Goal: Book appointment/travel/reservation

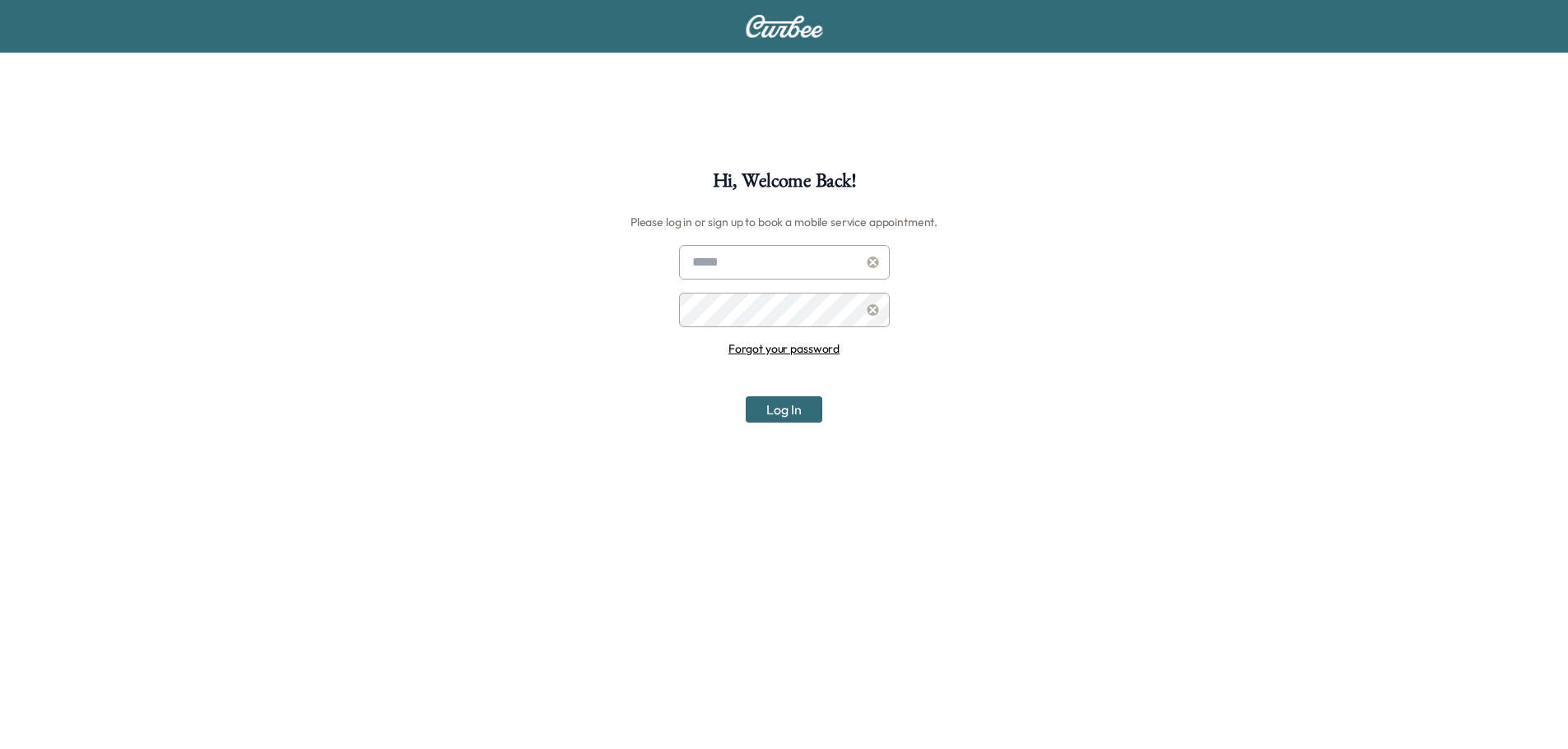
type input "**********"
click at [774, 424] on div "**********" at bounding box center [784, 546] width 1568 height 749
click at [781, 405] on button "Log In" at bounding box center [784, 409] width 76 height 26
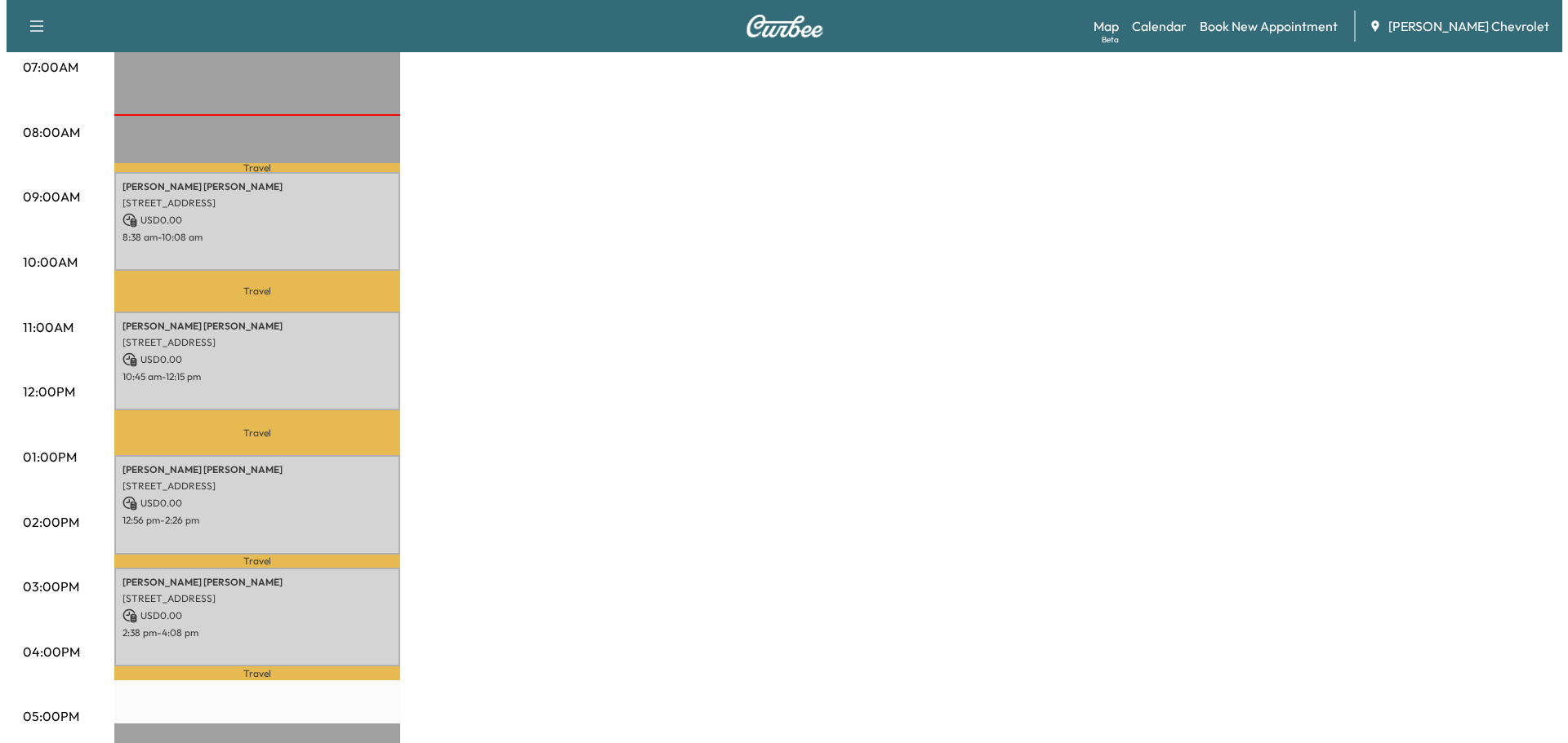
scroll to position [408, 0]
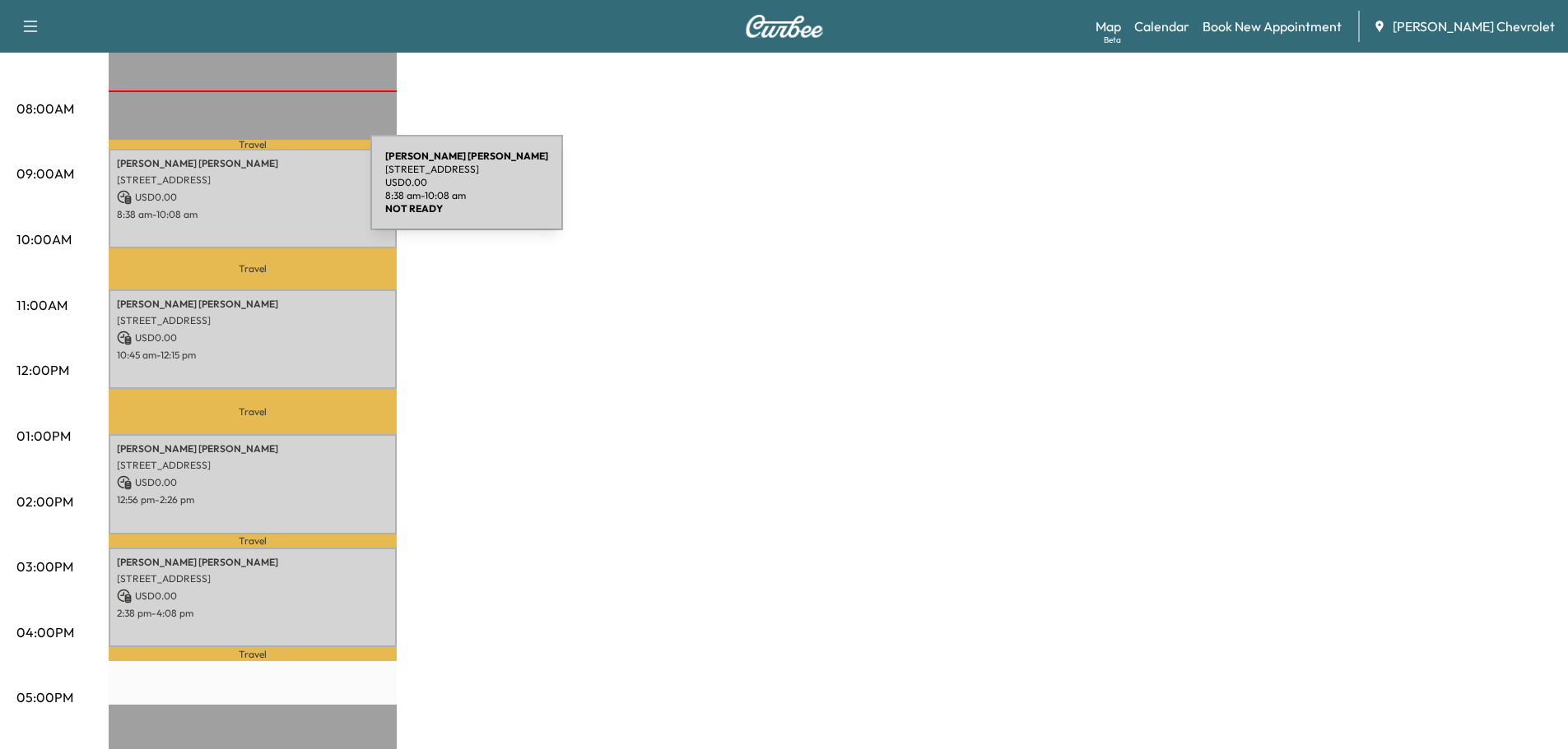
click at [247, 193] on p "USD 0.00" at bounding box center [252, 197] width 271 height 15
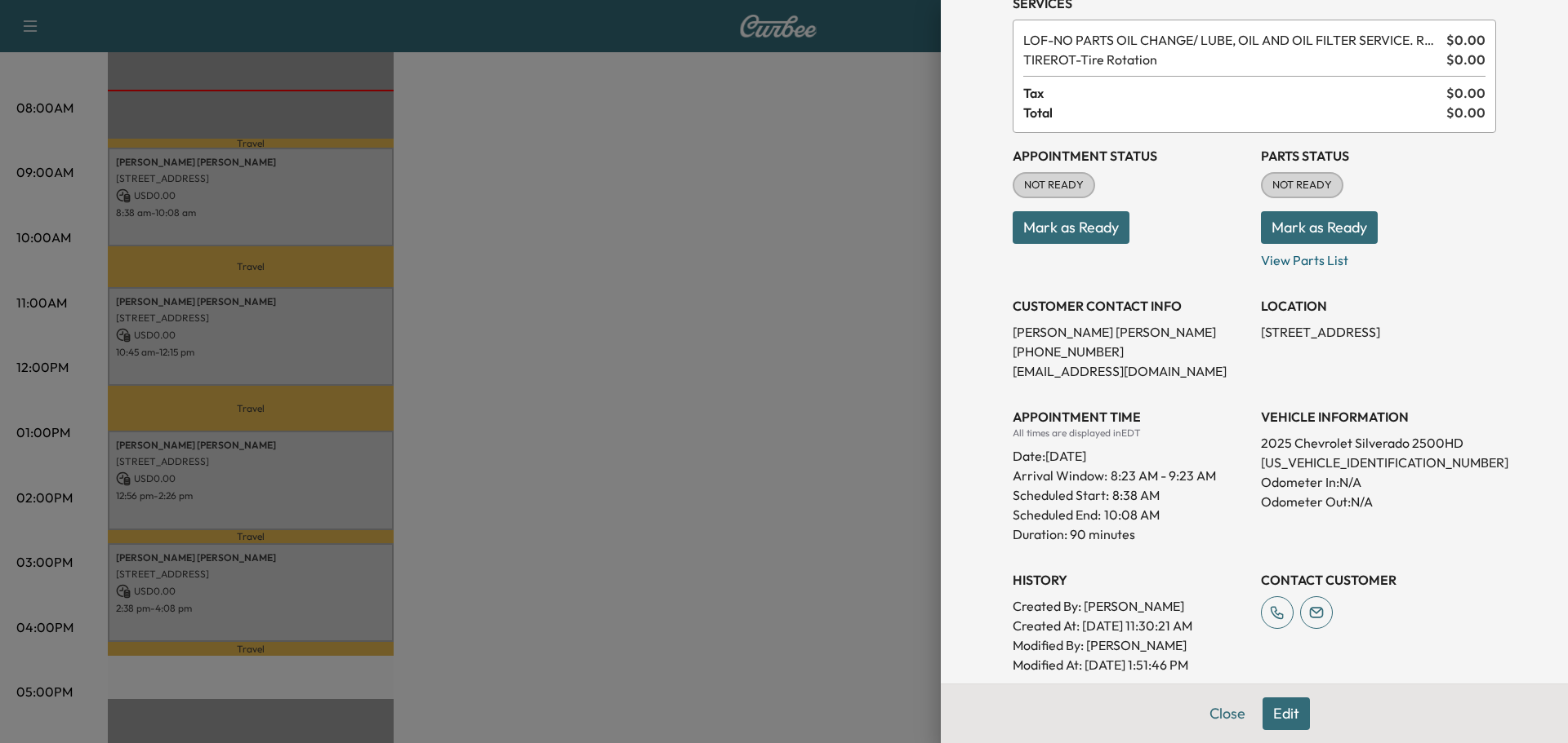
scroll to position [0, 0]
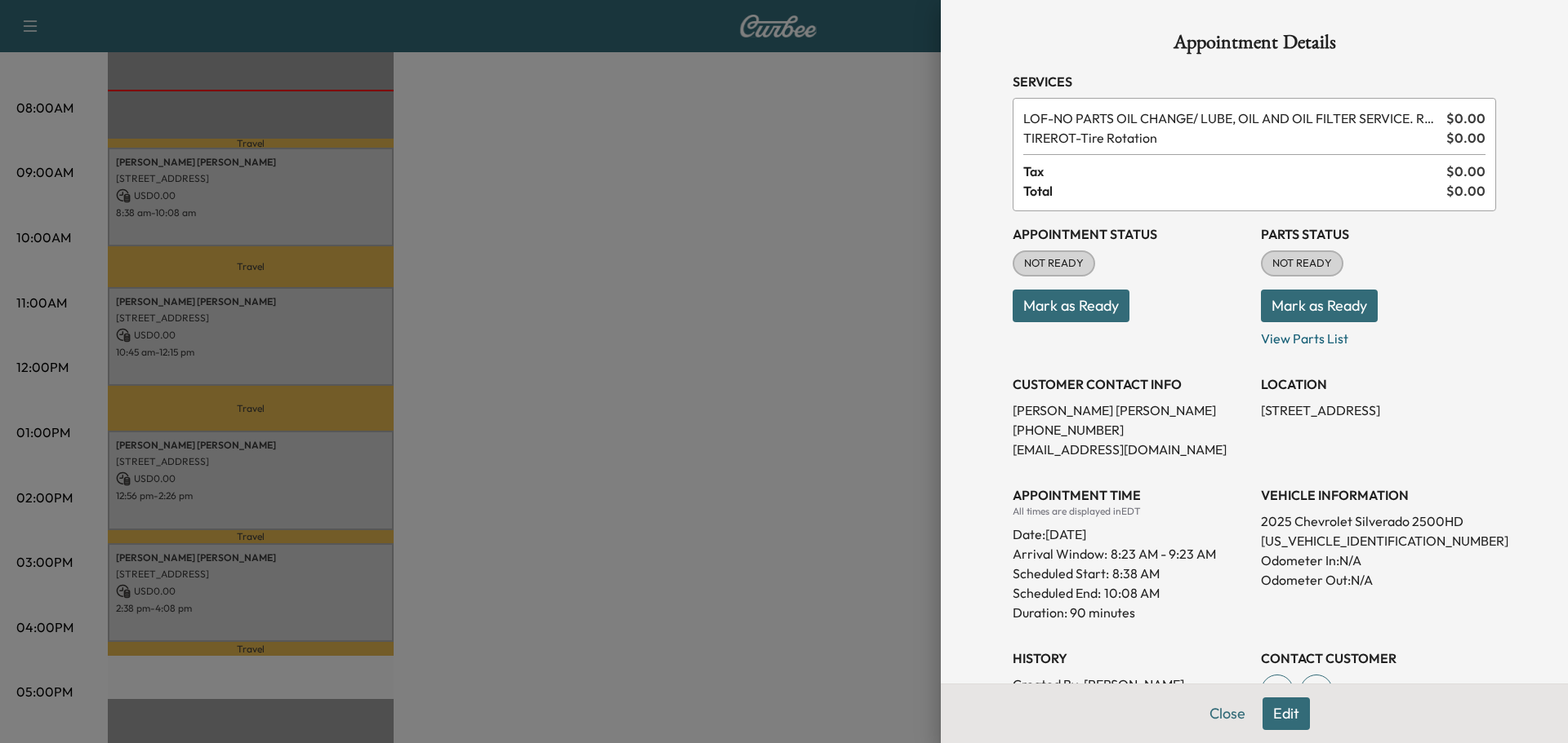
click at [628, 340] on div at bounding box center [784, 372] width 1568 height 743
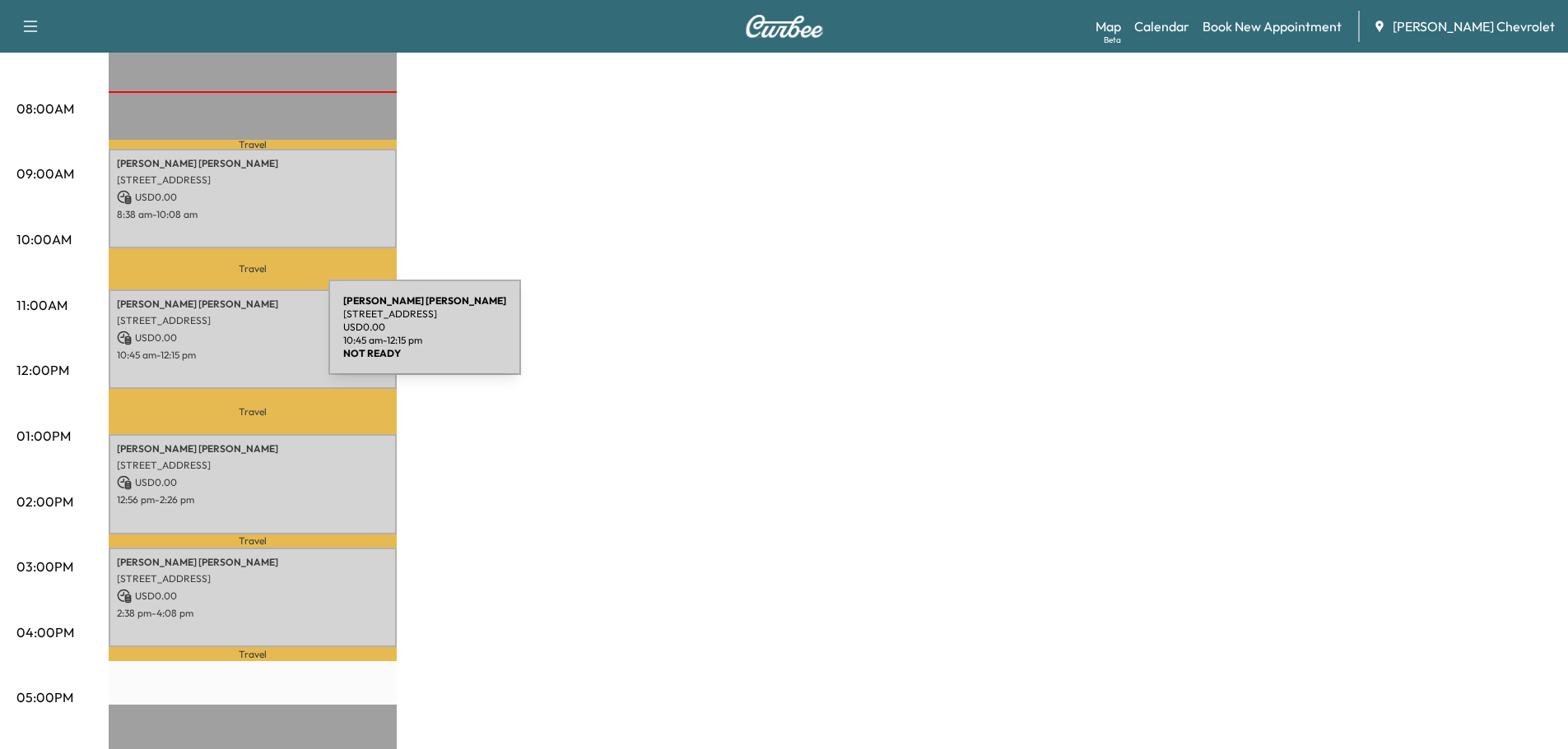
click at [205, 337] on p "USD 0.00" at bounding box center [252, 338] width 271 height 15
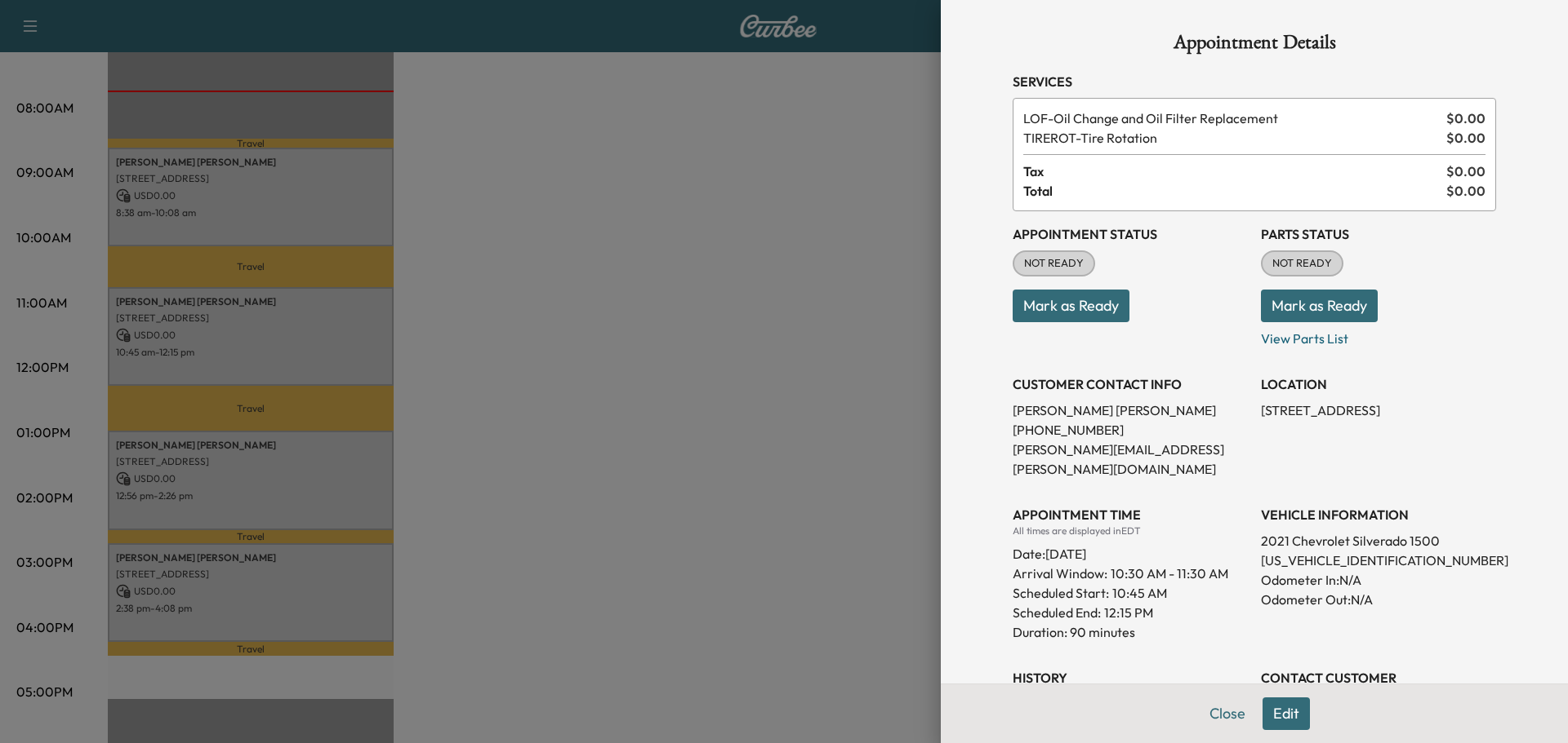
click at [732, 421] on div at bounding box center [784, 372] width 1568 height 743
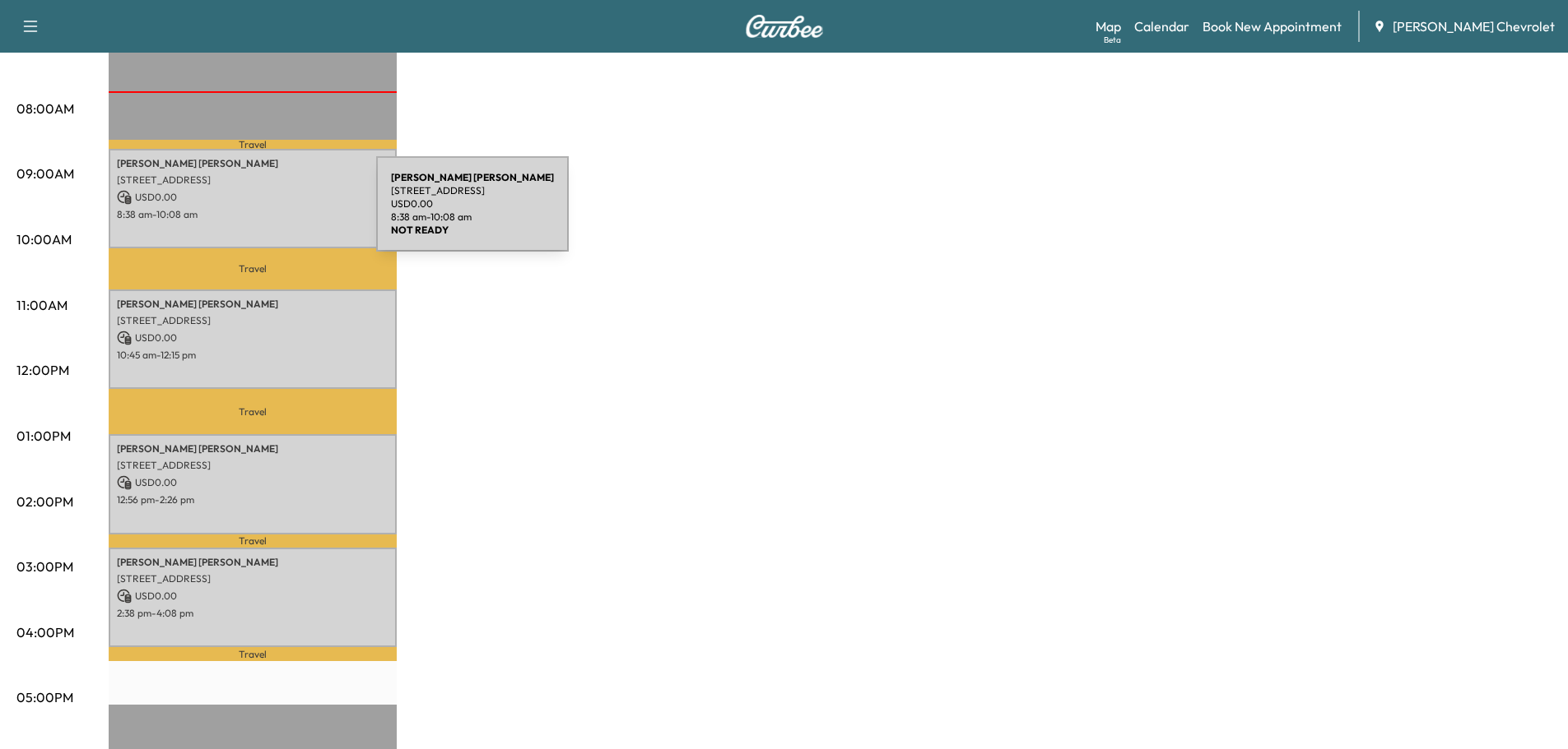
click at [253, 209] on p "8:38 am - 10:08 am" at bounding box center [252, 215] width 271 height 13
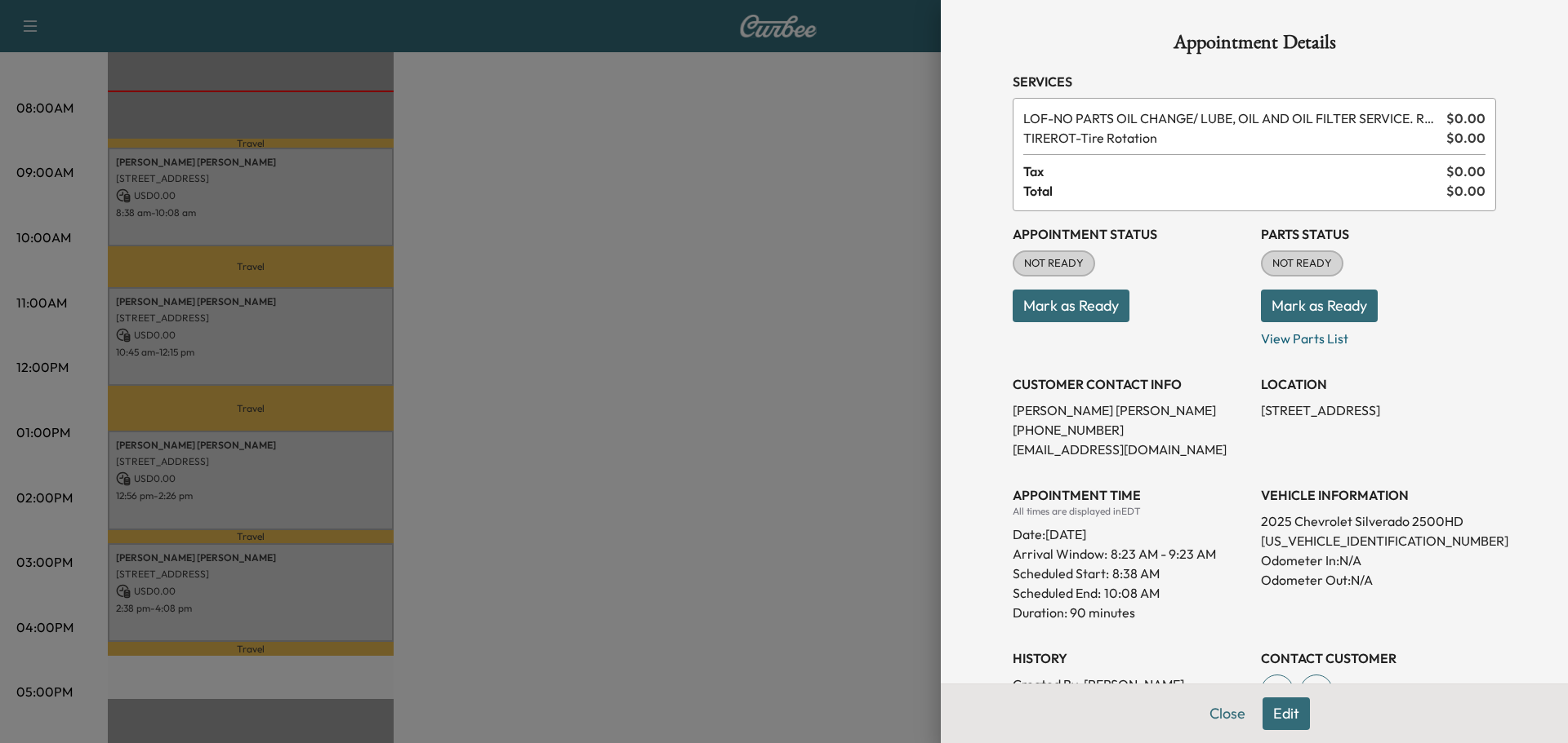
click at [762, 368] on div at bounding box center [784, 372] width 1568 height 743
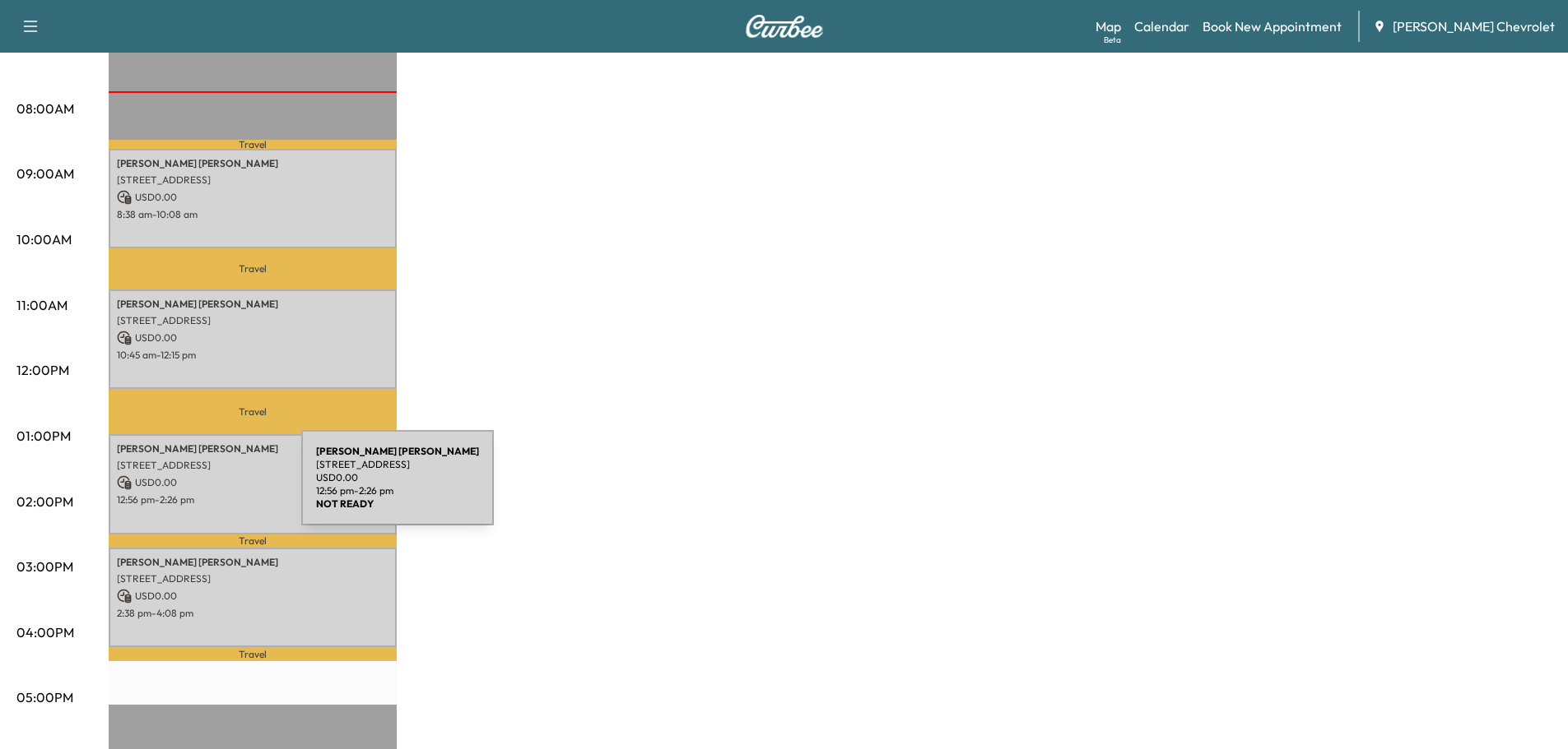
click at [178, 494] on p "12:56 pm - 2:26 pm" at bounding box center [252, 500] width 271 height 13
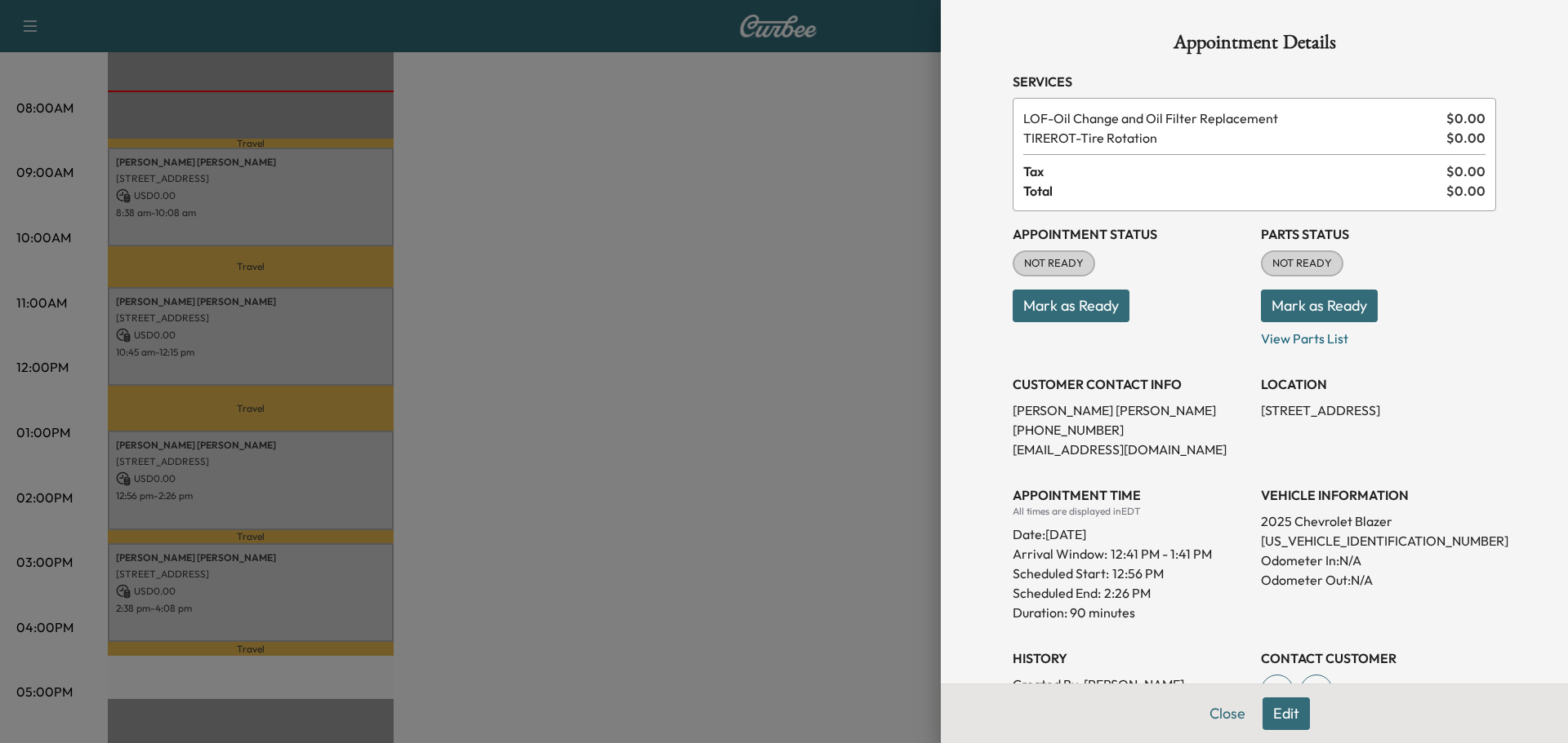
click at [681, 432] on div at bounding box center [784, 372] width 1568 height 743
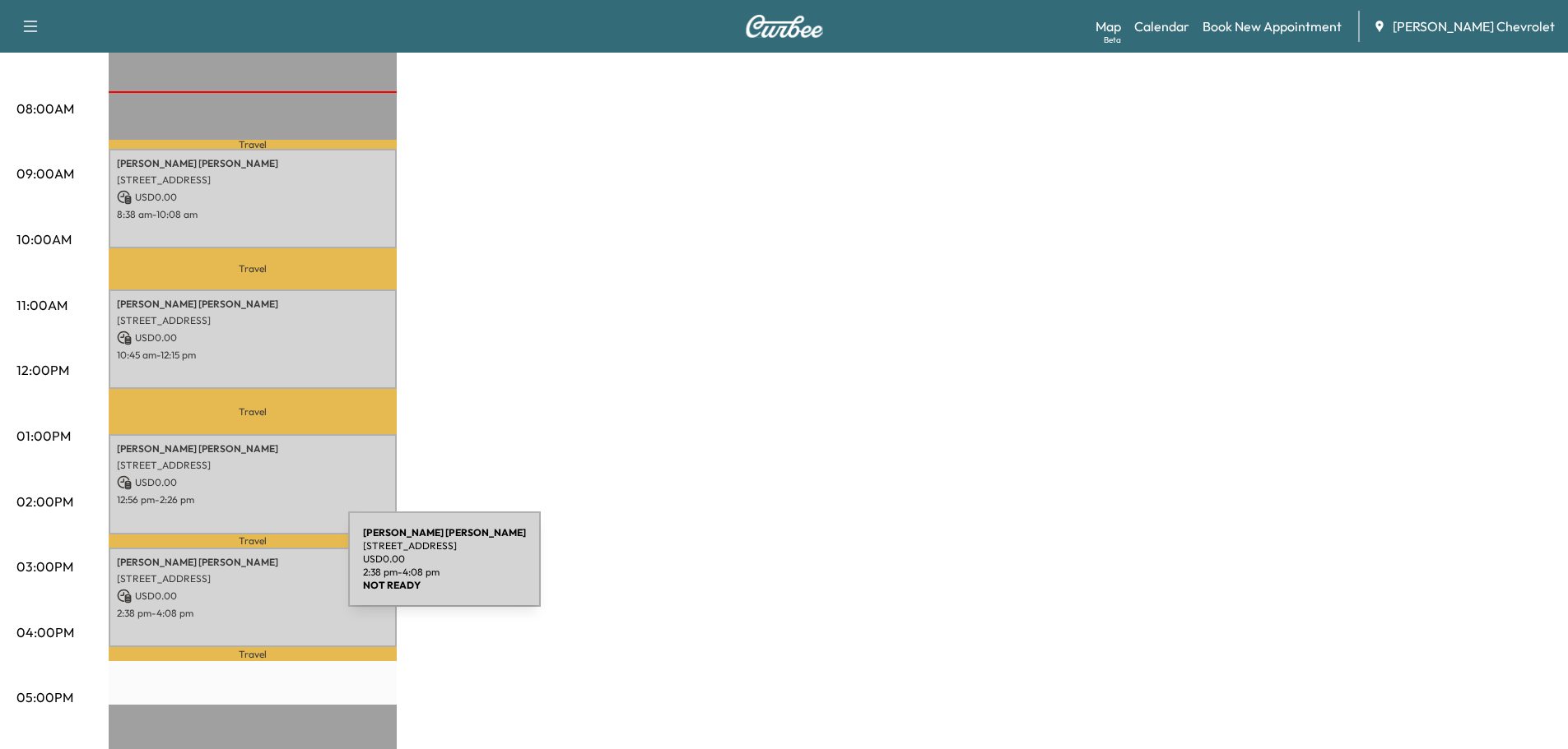
click at [224, 573] on p "[STREET_ADDRESS]" at bounding box center [252, 579] width 271 height 13
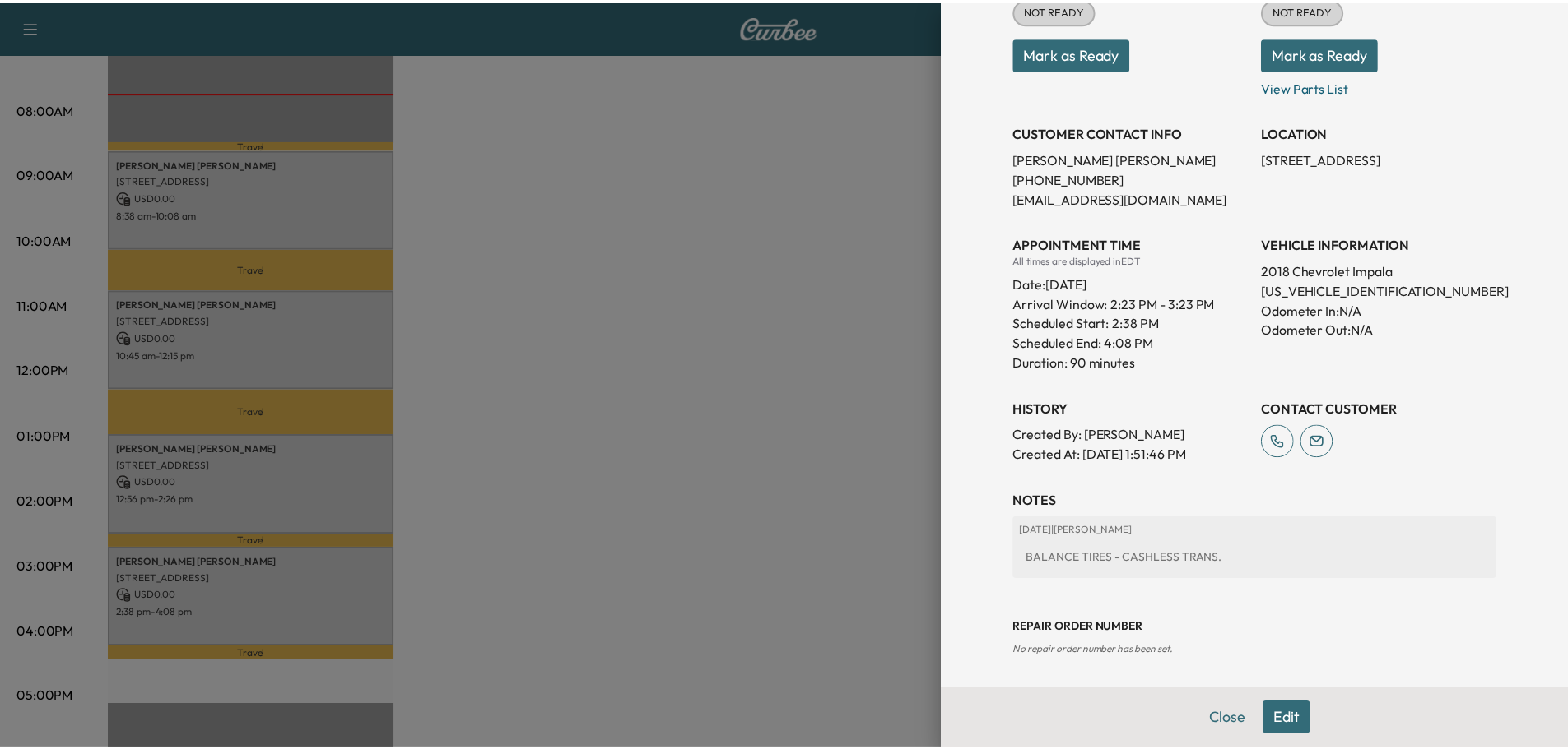
scroll to position [257, 0]
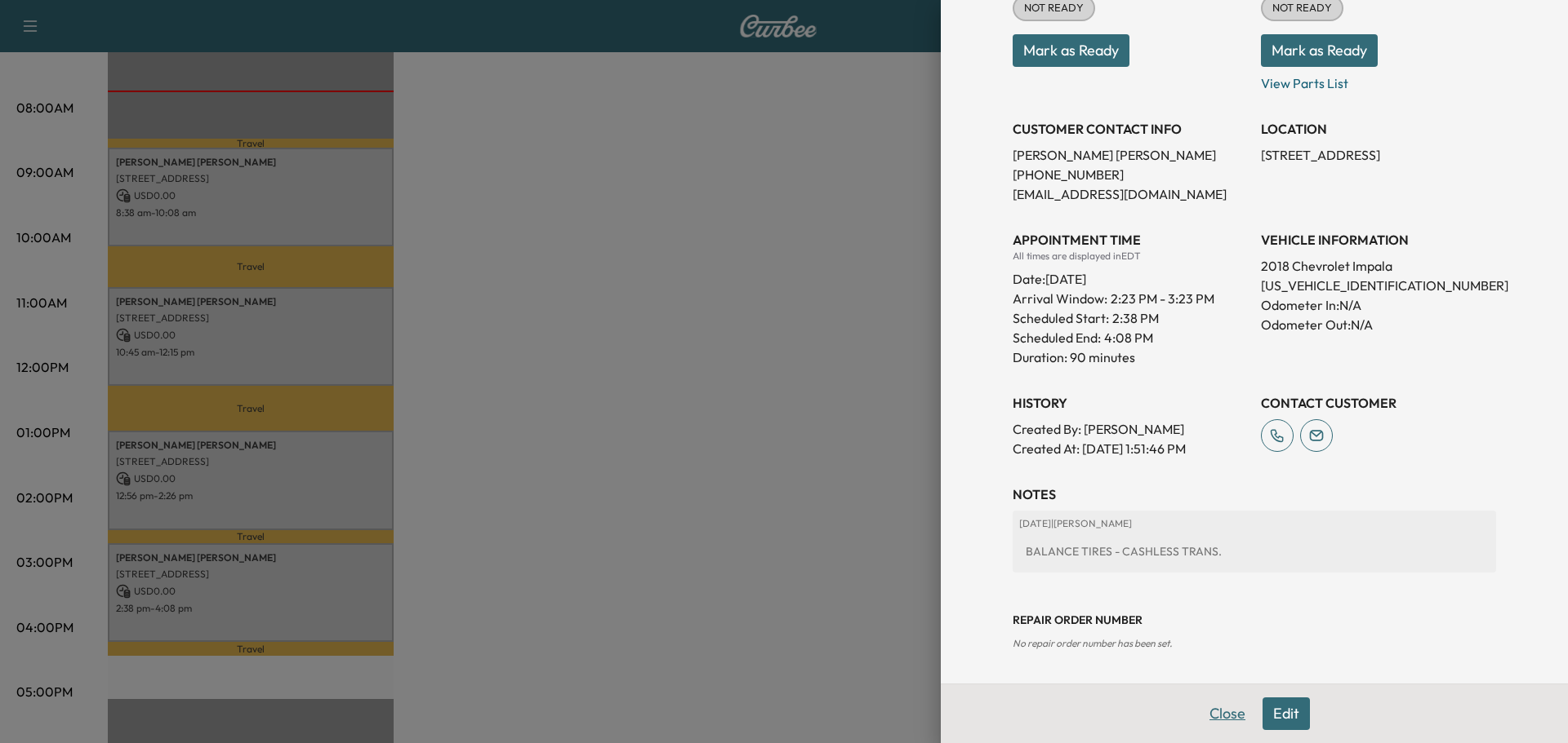
click at [1230, 713] on button "Close" at bounding box center [1227, 714] width 57 height 33
